Goal: Communication & Community: Answer question/provide support

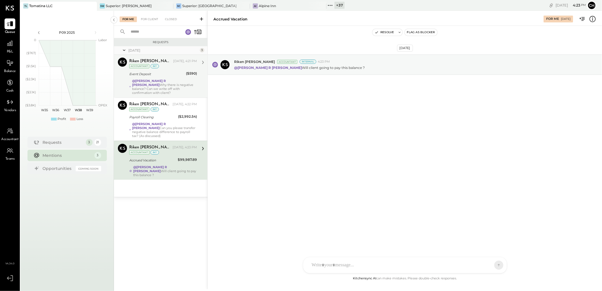
click at [182, 88] on div "@Chintan R Dave Why there is negative balance? Can we write off with confirmati…" at bounding box center [164, 87] width 65 height 16
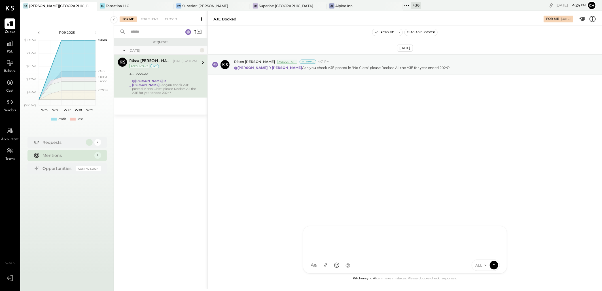
click at [331, 267] on div "NS [PERSON_NAME] D Darwin_Mejia CR [PERSON_NAME] R [PERSON_NAME] CF [PERSON_NAM…" at bounding box center [405, 249] width 204 height 47
click at [494, 265] on icon at bounding box center [494, 265] width 5 height 6
click at [478, 266] on span "ALL" at bounding box center [479, 265] width 7 height 5
click at [484, 253] on div "INTERNAL" at bounding box center [488, 250] width 33 height 9
click at [330, 239] on div at bounding box center [405, 241] width 192 height 23
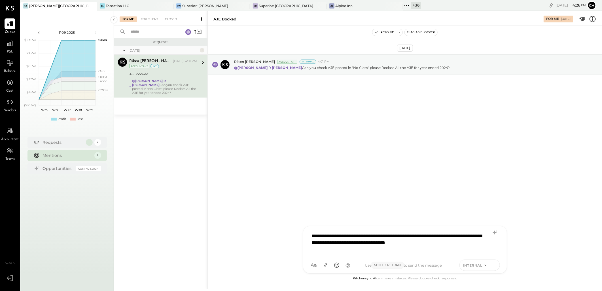
click at [494, 265] on icon at bounding box center [494, 265] width 5 height 6
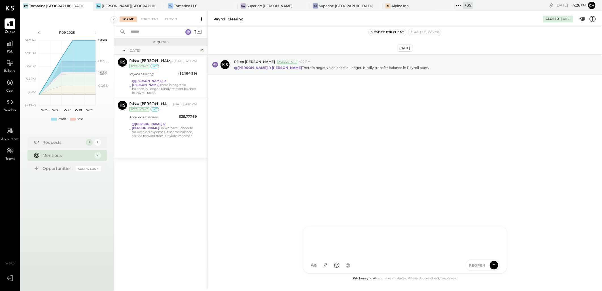
click at [325, 265] on div "NS Nishant Sadhu D Darwin_Mejia CR Chintan R Dave KT Kayla Taboloff R rogelio_j…" at bounding box center [405, 249] width 204 height 47
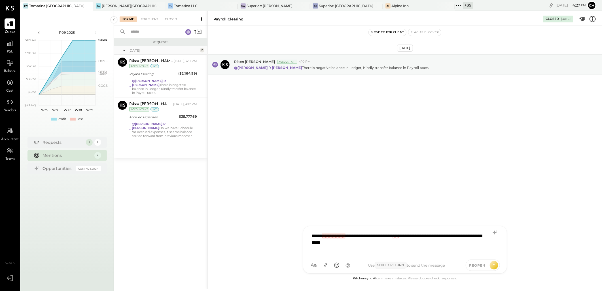
click at [341, 235] on div "**********" at bounding box center [405, 241] width 192 height 23
click at [278, 255] on span "Difference" at bounding box center [276, 255] width 18 height 5
click at [495, 267] on icon at bounding box center [494, 265] width 5 height 6
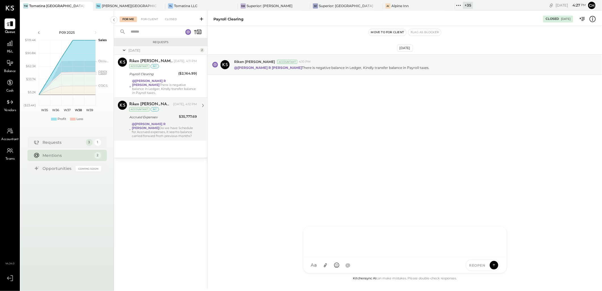
click at [167, 124] on div "@Chintan R Dave Do we have Schedule for Accrued expenses, it seems balance carr…" at bounding box center [164, 130] width 65 height 16
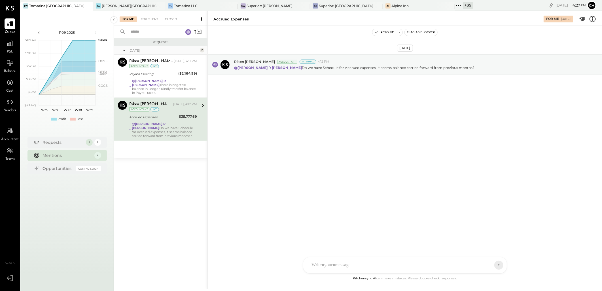
click at [167, 124] on div "@Chintan R Dave Do we have Schedule for Accrued expenses, it seems balance carr…" at bounding box center [164, 130] width 65 height 16
click at [333, 269] on div "NS Nishant Sadhu D Darwin_Mejia CR Chintan R Dave KT Kayla Taboloff R rogelio_j…" at bounding box center [405, 245] width 204 height 58
click at [327, 244] on div at bounding box center [405, 241] width 192 height 23
click at [270, 229] on div "Sep 16th, 2025 Riken Shethiya Accountant Internal 4:12 PM @Chintan R Dave Do we…" at bounding box center [405, 150] width 395 height 249
click at [315, 262] on div at bounding box center [406, 265] width 204 height 16
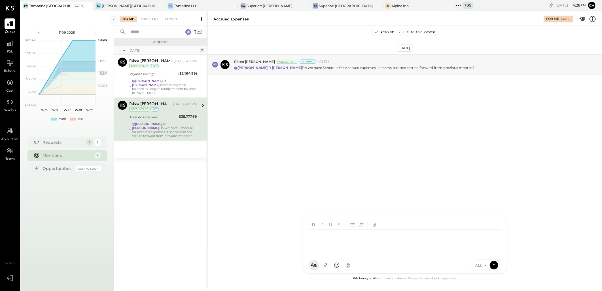
click at [292, 243] on div "Sep 16th, 2025 Riken Shethiya Accountant Internal 4:12 PM @Chintan R Dave Do we…" at bounding box center [405, 150] width 395 height 249
click at [319, 264] on div "NS Nishant Sadhu D Darwin_Mejia CR Chintan R Dave KT Kayla Taboloff R rogelio_j…" at bounding box center [405, 265] width 204 height 16
click at [479, 266] on span "ALL" at bounding box center [479, 265] width 7 height 5
click at [483, 252] on div "INTERNAL" at bounding box center [488, 250] width 33 height 9
click at [312, 237] on div at bounding box center [405, 241] width 192 height 23
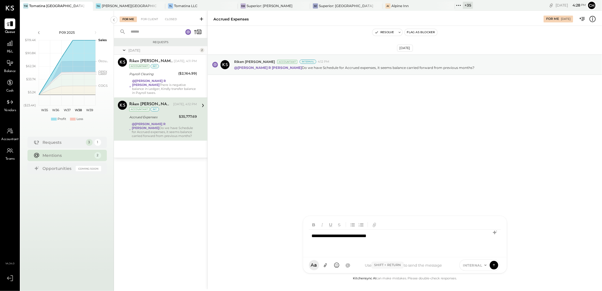
click at [399, 239] on div "**********" at bounding box center [405, 241] width 192 height 23
click at [367, 236] on div "**********" at bounding box center [405, 241] width 192 height 23
click at [494, 267] on icon at bounding box center [494, 265] width 5 height 6
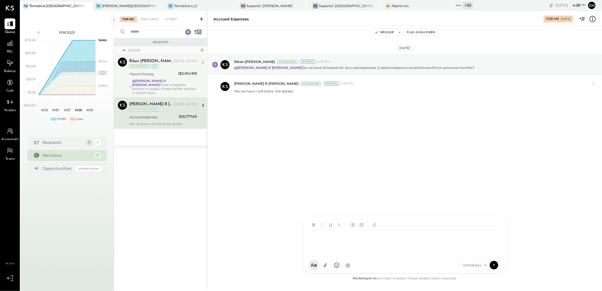
click at [160, 77] on div "Payroll Clearing" at bounding box center [152, 74] width 47 height 7
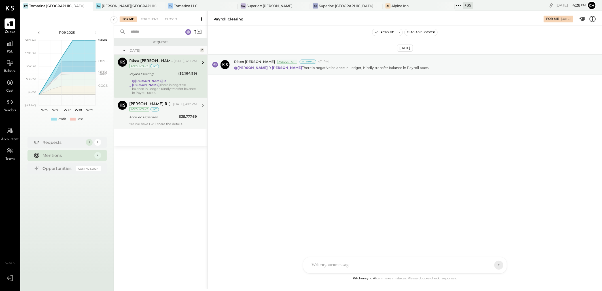
click at [149, 107] on div "Accountant int" at bounding box center [144, 109] width 30 height 4
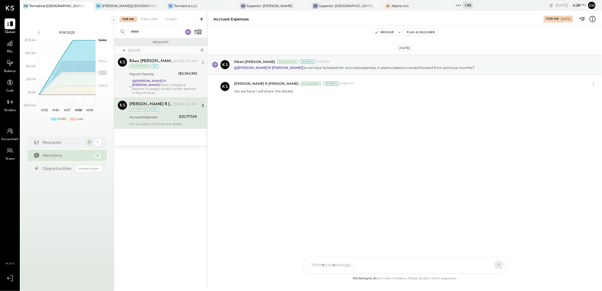
click at [160, 79] on strong "@[PERSON_NAME] R [PERSON_NAME]" at bounding box center [149, 83] width 34 height 8
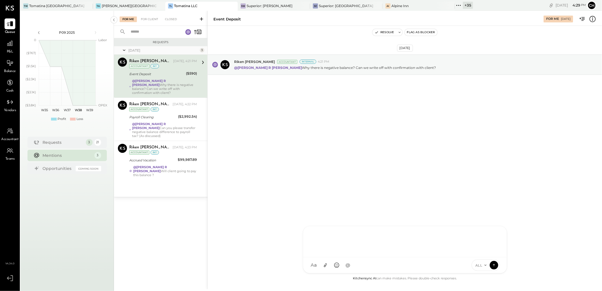
click at [349, 264] on div "NS Nishant Sadhu D Darwin_Mejia CR Chintan R Dave AR Alex Racioppi AP Ajay Praj…" at bounding box center [405, 249] width 204 height 47
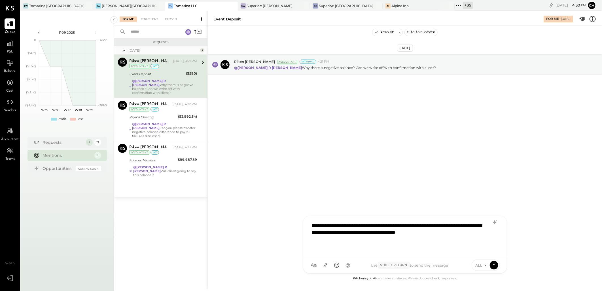
click at [481, 266] on span "ALL" at bounding box center [479, 265] width 7 height 5
click at [488, 250] on div "INTERNAL" at bounding box center [488, 250] width 33 height 9
click at [493, 265] on icon at bounding box center [494, 265] width 5 height 6
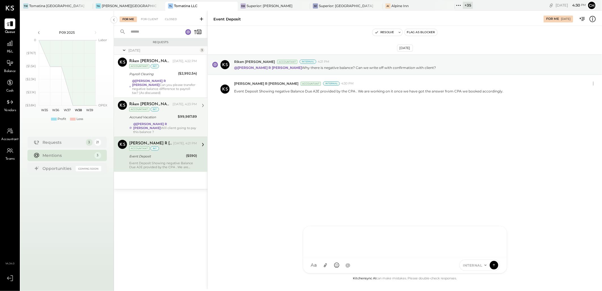
click at [170, 122] on div "@Chintan R Dave Will client going to pay this balance ?" at bounding box center [165, 128] width 64 height 12
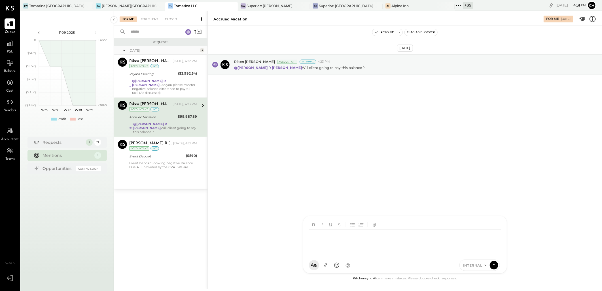
click at [323, 269] on div "NS Nishant Sadhu D Darwin_Mejia CR Chintan R Dave AR Alex Racioppi AP Ajay Praj…" at bounding box center [405, 245] width 204 height 58
click at [328, 242] on div at bounding box center [405, 241] width 192 height 23
click at [359, 236] on div "**********" at bounding box center [405, 241] width 192 height 23
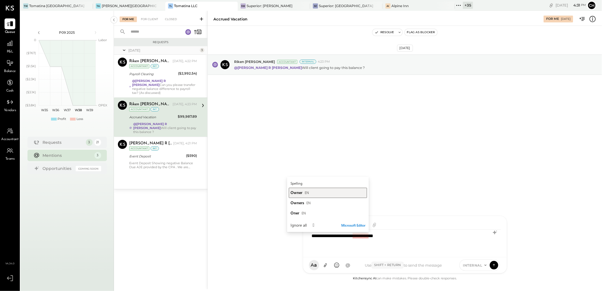
click at [300, 195] on span "Owner" at bounding box center [297, 192] width 12 height 5
click at [406, 237] on div "**********" at bounding box center [405, 241] width 192 height 23
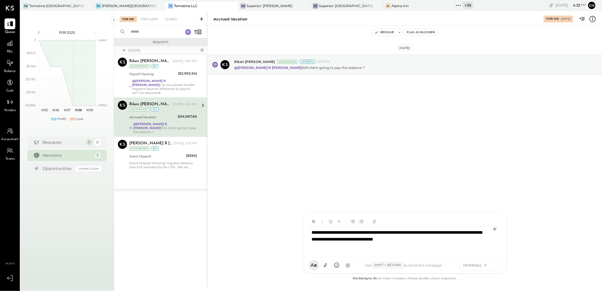
click at [495, 265] on icon at bounding box center [494, 264] width 2 height 1
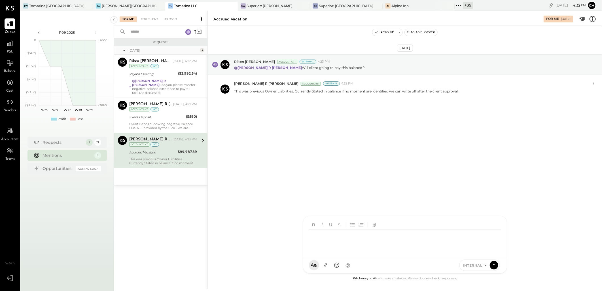
click at [310, 132] on div "Sep 16th, 2025 Riken Shethiya Accountant Internal 4:23 PM @Chintan R Dave Will …" at bounding box center [405, 93] width 395 height 106
